Goal: Task Accomplishment & Management: Complete application form

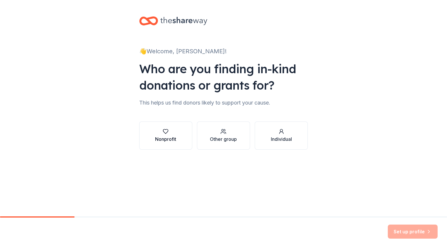
click at [170, 130] on div "button" at bounding box center [165, 132] width 21 height 6
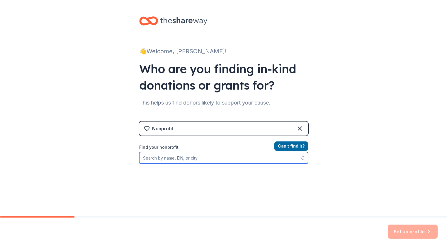
click at [174, 158] on input "Find your nonprofit" at bounding box center [223, 158] width 169 height 12
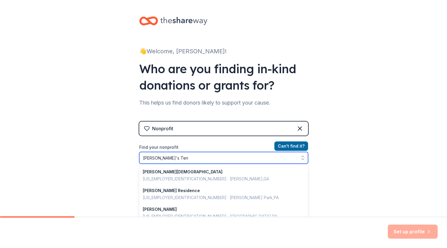
type input "Rebecca's Tent"
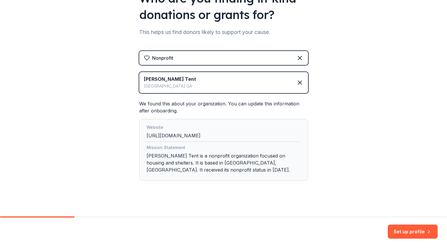
scroll to position [75, 0]
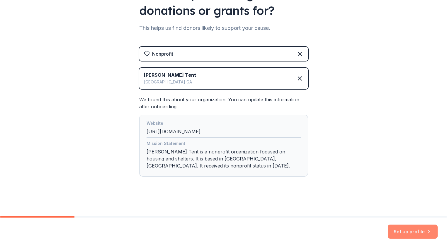
click at [404, 231] on button "Set up profile" at bounding box center [413, 232] width 50 height 14
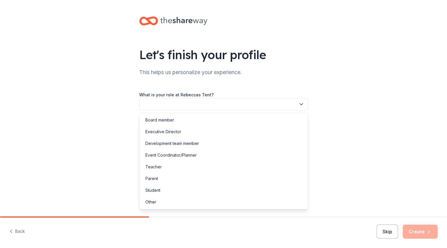
click at [203, 106] on button "button" at bounding box center [223, 104] width 169 height 12
click at [170, 143] on div "Development team member" at bounding box center [172, 143] width 54 height 7
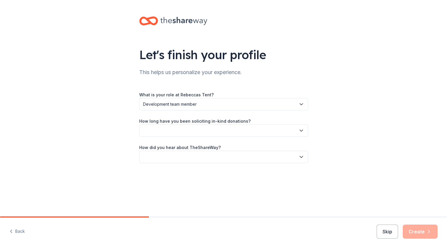
click at [177, 138] on div "What is your role at Rebeccas Tent? Development team member How long have you b…" at bounding box center [223, 127] width 169 height 72
click at [180, 127] on button "button" at bounding box center [223, 131] width 169 height 12
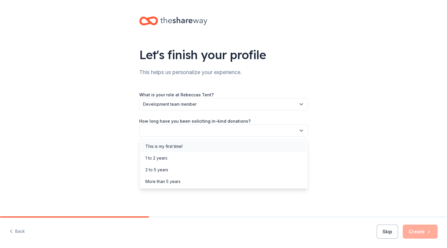
click at [166, 146] on div "This is my first time!" at bounding box center [163, 146] width 37 height 7
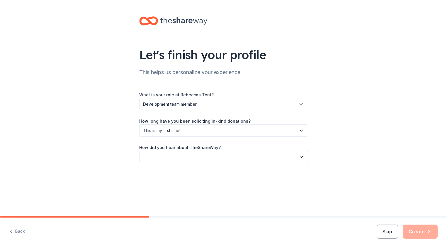
click at [183, 152] on button "button" at bounding box center [223, 157] width 169 height 12
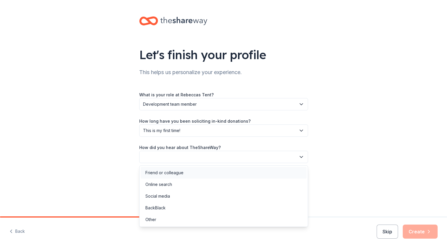
click at [172, 171] on div "Friend or colleague" at bounding box center [164, 172] width 38 height 7
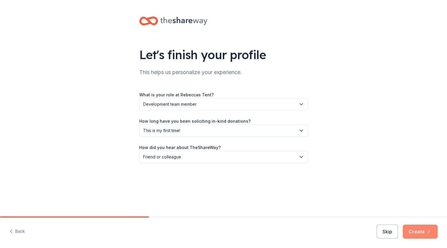
click at [421, 233] on button "Create" at bounding box center [420, 232] width 35 height 14
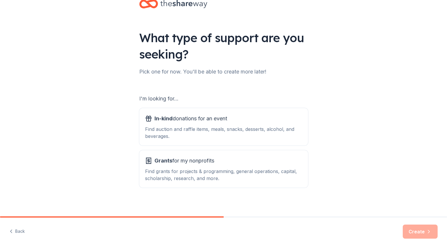
scroll to position [20, 0]
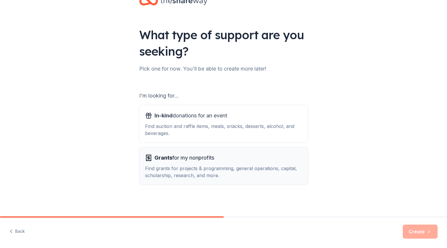
click at [189, 165] on div "Grants for my nonprofits Find grants for projects & programming, general operat…" at bounding box center [223, 166] width 157 height 26
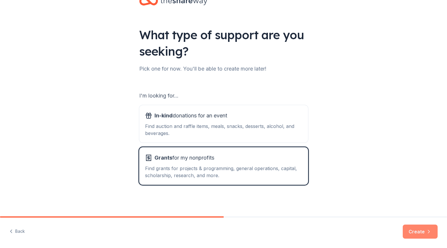
click at [417, 235] on button "Create" at bounding box center [420, 232] width 35 height 14
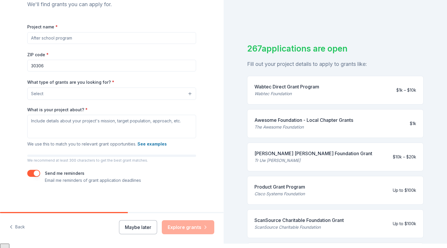
scroll to position [7, 0]
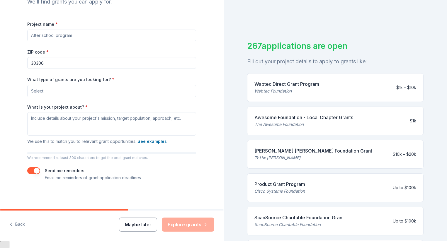
click at [138, 225] on button "Maybe later" at bounding box center [138, 225] width 38 height 14
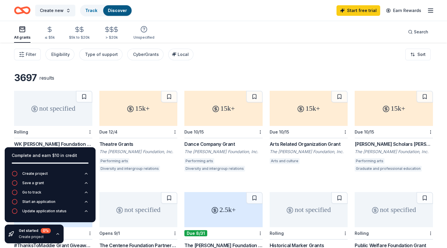
click at [57, 235] on icon "button" at bounding box center [57, 234] width 5 height 5
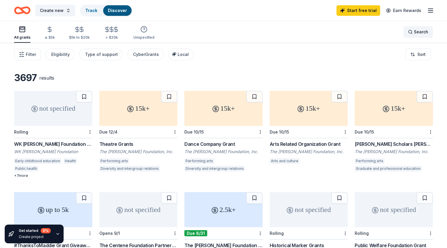
click at [420, 32] on span "Search" at bounding box center [421, 31] width 14 height 7
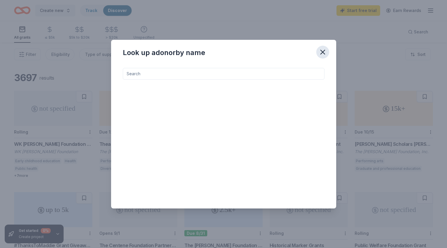
click at [319, 52] on icon "button" at bounding box center [323, 52] width 8 height 8
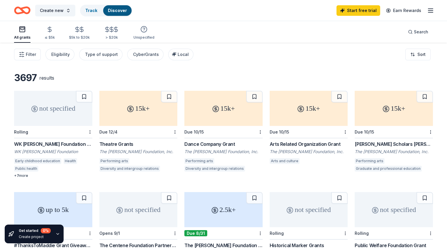
click at [430, 12] on icon "button" at bounding box center [430, 10] width 7 height 7
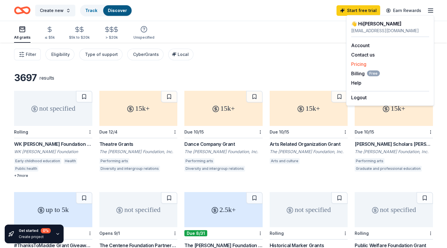
click at [360, 62] on link "Pricing" at bounding box center [358, 64] width 15 height 6
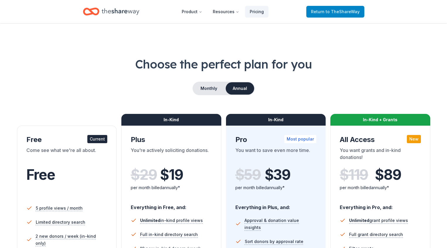
click at [326, 8] on span "Return to TheShareWay" at bounding box center [335, 11] width 49 height 7
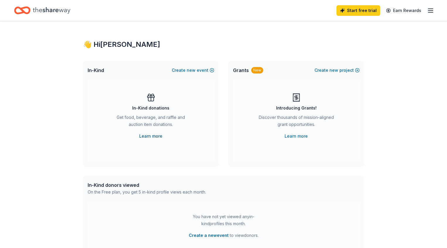
click at [153, 136] on link "Learn more" at bounding box center [150, 136] width 23 height 7
click at [429, 11] on icon "button" at bounding box center [430, 10] width 7 height 7
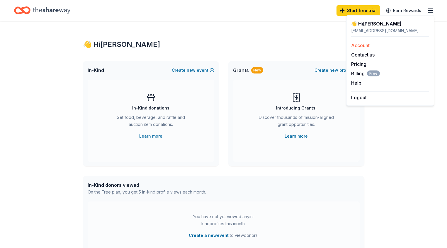
click at [361, 44] on link "Account" at bounding box center [360, 46] width 18 height 6
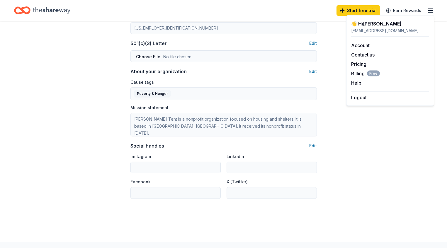
scroll to position [305, 0]
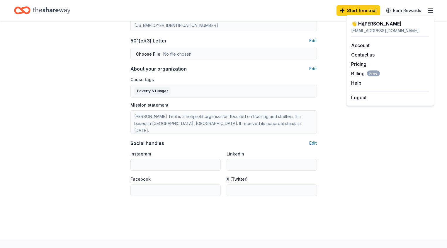
click at [56, 15] on icon "Home" at bounding box center [52, 10] width 38 height 12
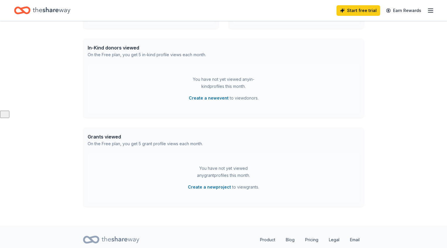
scroll to position [128, 0]
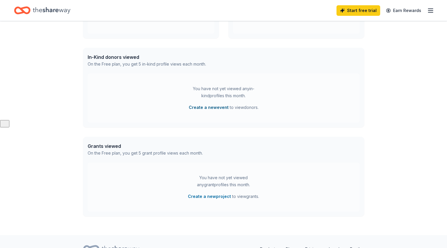
click at [211, 108] on button "Create a new event" at bounding box center [209, 107] width 40 height 7
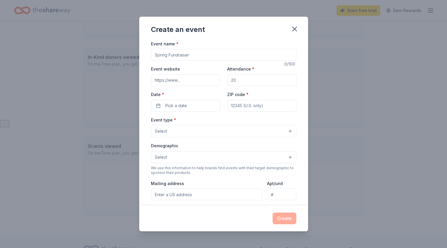
click at [254, 79] on input "Attendance *" at bounding box center [261, 80] width 69 height 12
type input "50"
click at [168, 103] on span "Pick a date" at bounding box center [176, 105] width 22 height 7
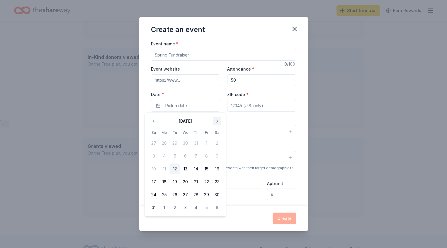
click at [218, 119] on button "Go to next month" at bounding box center [217, 121] width 8 height 8
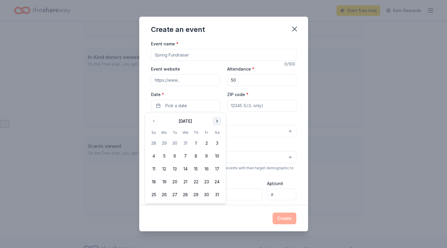
click at [218, 119] on button "Go to next month" at bounding box center [217, 121] width 8 height 8
click at [216, 154] on button "14" at bounding box center [217, 156] width 11 height 11
click at [254, 105] on input "ZIP code *" at bounding box center [261, 106] width 69 height 12
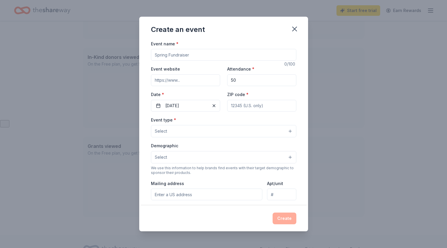
type input "30306"
type input "1180 University Drive NE"
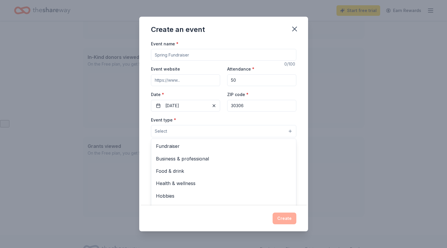
click at [216, 130] on button "Select" at bounding box center [223, 131] width 145 height 12
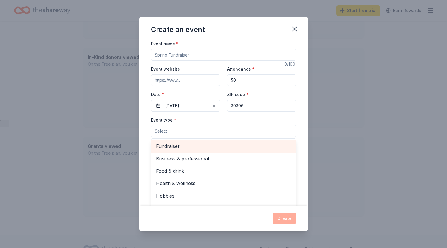
click at [180, 145] on span "Fundraiser" at bounding box center [223, 146] width 135 height 8
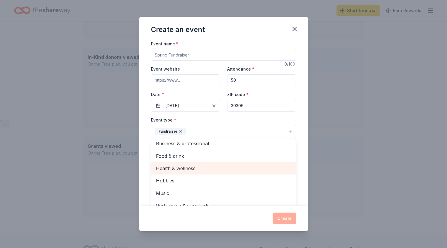
scroll to position [7, 0]
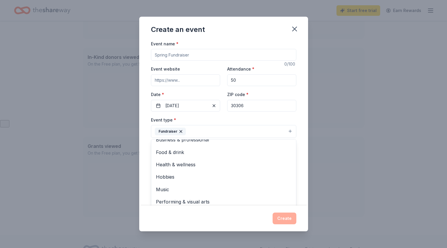
click at [323, 133] on div "Create an event Event name * 0 /100 Event website Attendance * 50 Date * 02/14/…" at bounding box center [223, 124] width 447 height 248
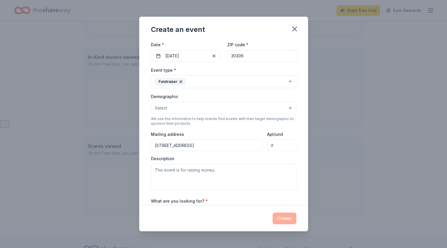
scroll to position [54, 0]
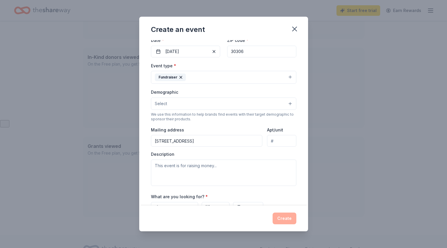
drag, startPoint x: 215, startPoint y: 141, endPoint x: 135, endPoint y: 140, distance: 80.6
click at [134, 141] on div "Create an event Event name * 0 /100 Event website Attendance * 50 Date * 02/14/…" at bounding box center [223, 124] width 447 height 248
click at [190, 105] on button "Select" at bounding box center [223, 104] width 145 height 12
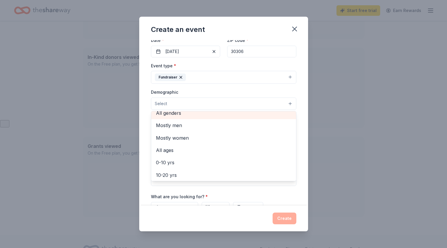
click at [180, 116] on span "All genders" at bounding box center [223, 113] width 135 height 8
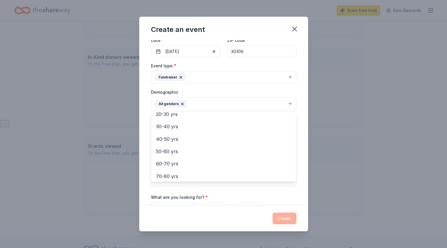
scroll to position [82, 0]
click at [310, 99] on div "Create an event Event name * 0 /100 Event website Attendance * 50 Date * 02/14/…" at bounding box center [223, 124] width 447 height 248
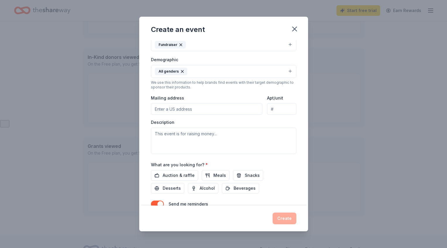
scroll to position [116, 0]
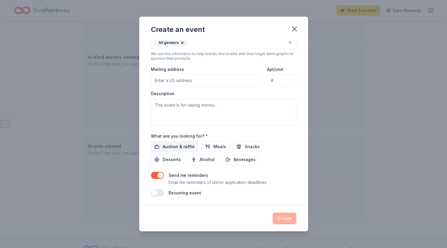
click at [174, 145] on span "Auction & raffle" at bounding box center [179, 146] width 32 height 7
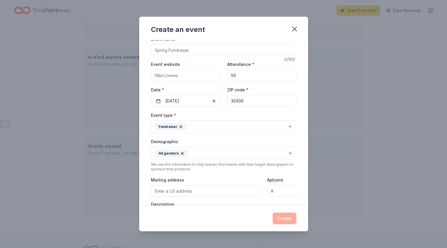
scroll to position [0, 0]
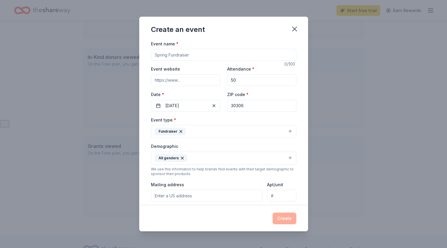
click at [191, 56] on input "Event name *" at bounding box center [223, 55] width 145 height 12
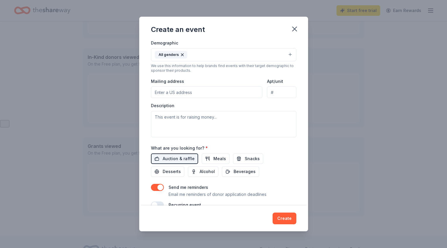
scroll to position [116, 0]
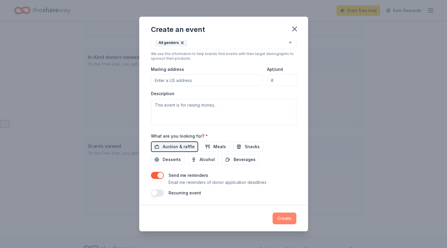
type input "Spring Fundraiser"
click at [282, 214] on button "Create" at bounding box center [285, 219] width 24 height 12
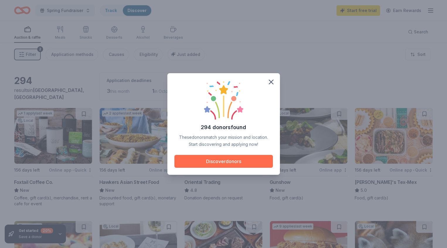
click at [228, 160] on button "Discover donors" at bounding box center [223, 161] width 99 height 13
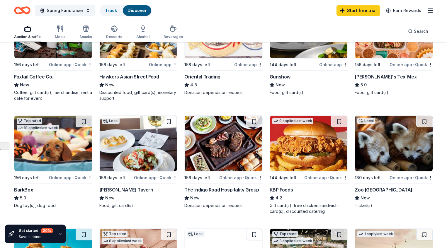
scroll to position [117, 0]
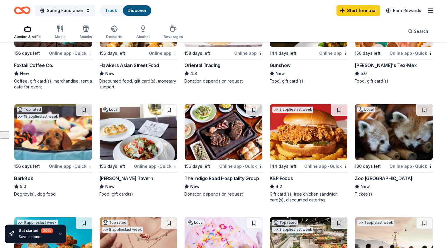
click at [57, 140] on img at bounding box center [53, 132] width 78 height 56
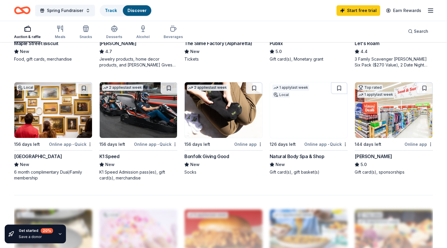
scroll to position [368, 0]
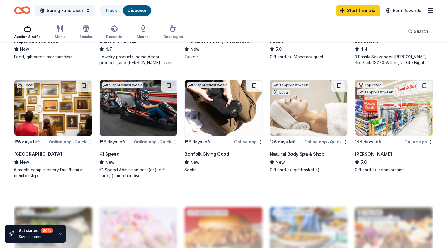
click at [384, 107] on img at bounding box center [394, 108] width 78 height 56
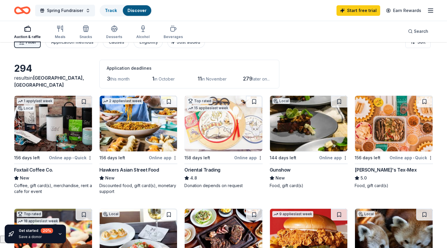
scroll to position [0, 0]
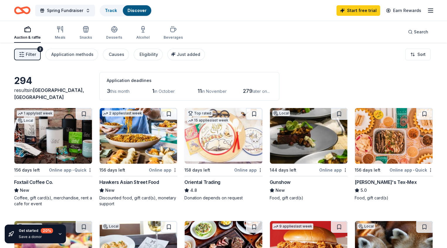
click at [19, 47] on div "Filter 2 Application methods Causes Eligibility Just added Sort" at bounding box center [223, 54] width 447 height 23
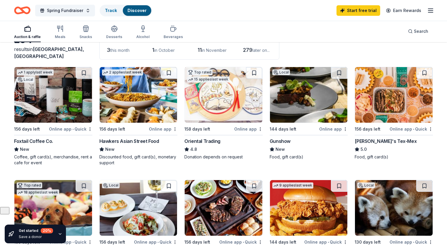
scroll to position [42, 0]
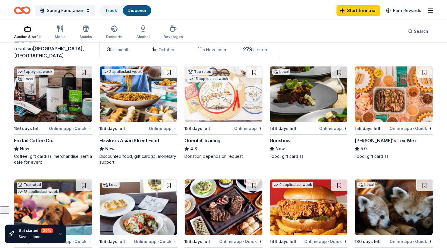
click at [51, 87] on img at bounding box center [53, 95] width 78 height 56
click at [430, 11] on icon "button" at bounding box center [430, 10] width 7 height 7
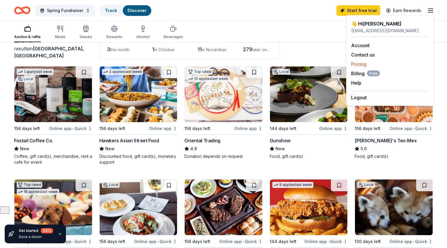
click at [355, 63] on link "Pricing" at bounding box center [358, 64] width 15 height 6
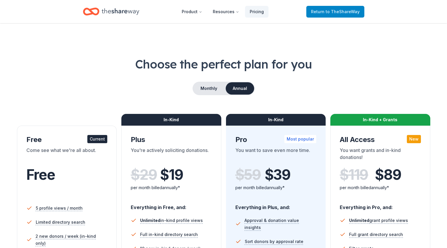
click at [335, 10] on span "to TheShareWay" at bounding box center [343, 11] width 34 height 5
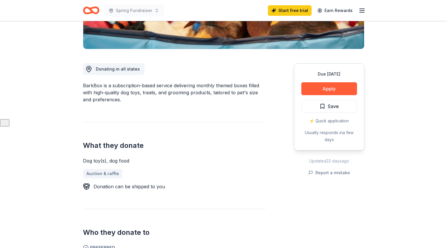
scroll to position [65, 0]
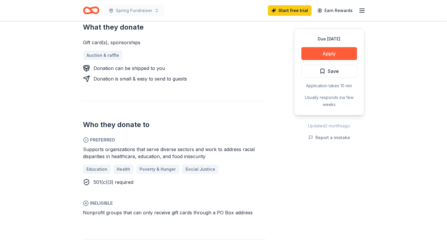
scroll to position [238, 0]
